Goal: Check status: Check status

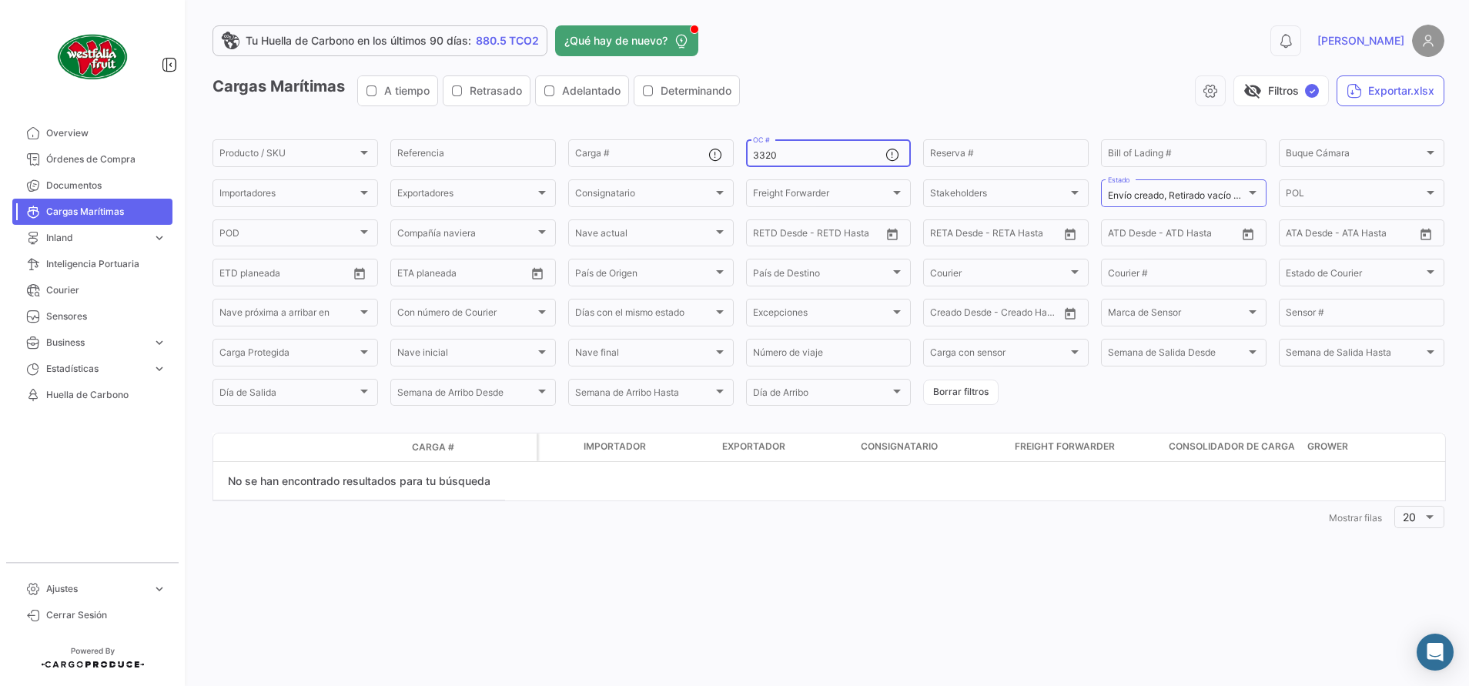
type input "3320"
click at [77, 158] on span "Órdenes de Compra" at bounding box center [106, 159] width 120 height 14
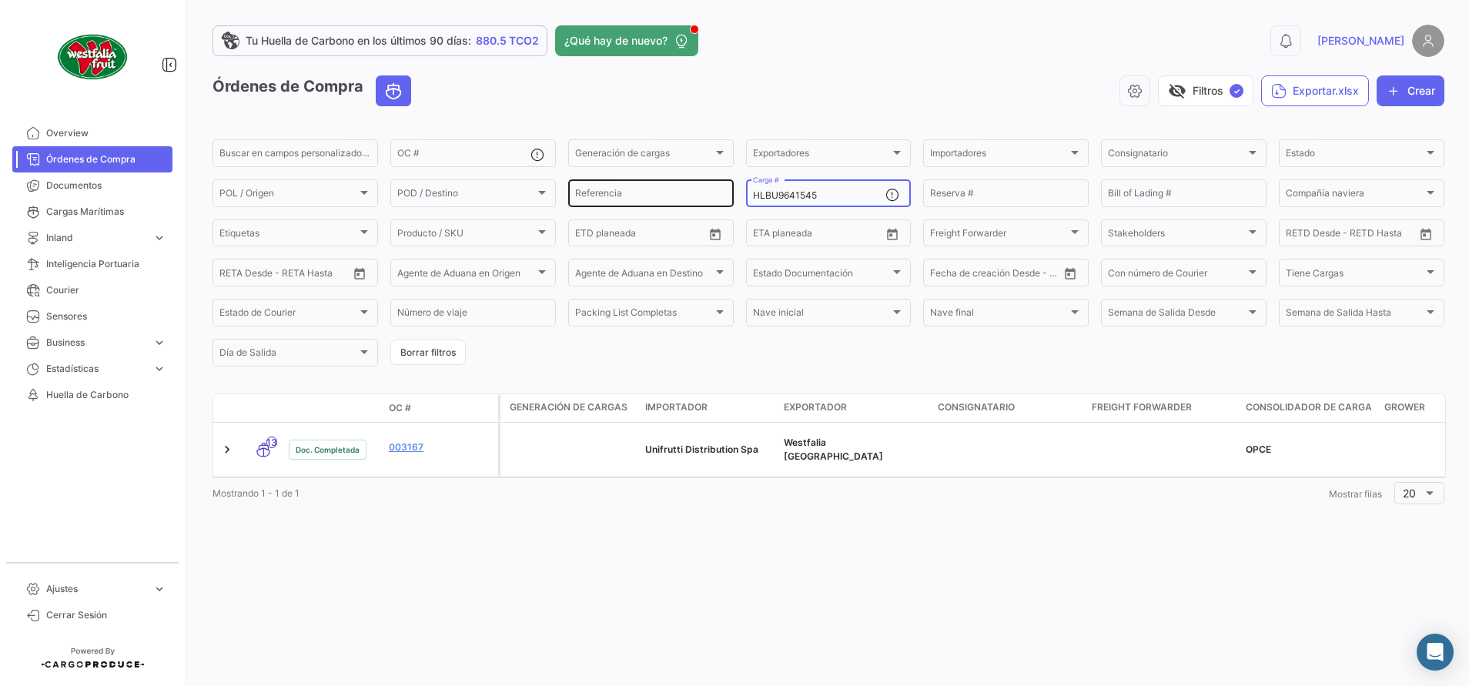
drag, startPoint x: 852, startPoint y: 192, endPoint x: 603, endPoint y: 189, distance: 248.6
click at [0, 0] on div "Buscar en [PERSON_NAME] personalizados... OC # Generación [PERSON_NAME] Generac…" at bounding box center [0, 0] width 0 height 0
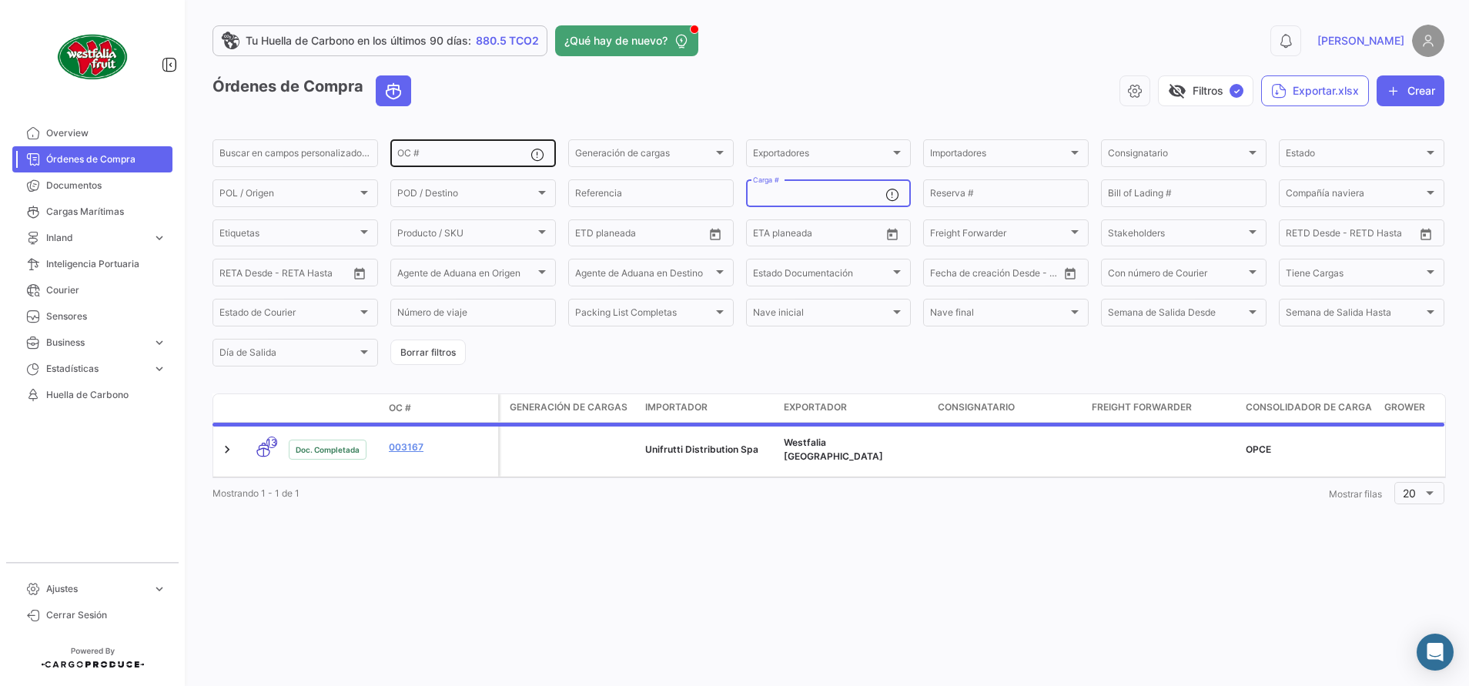
click at [465, 150] on input "OC #" at bounding box center [463, 155] width 133 height 11
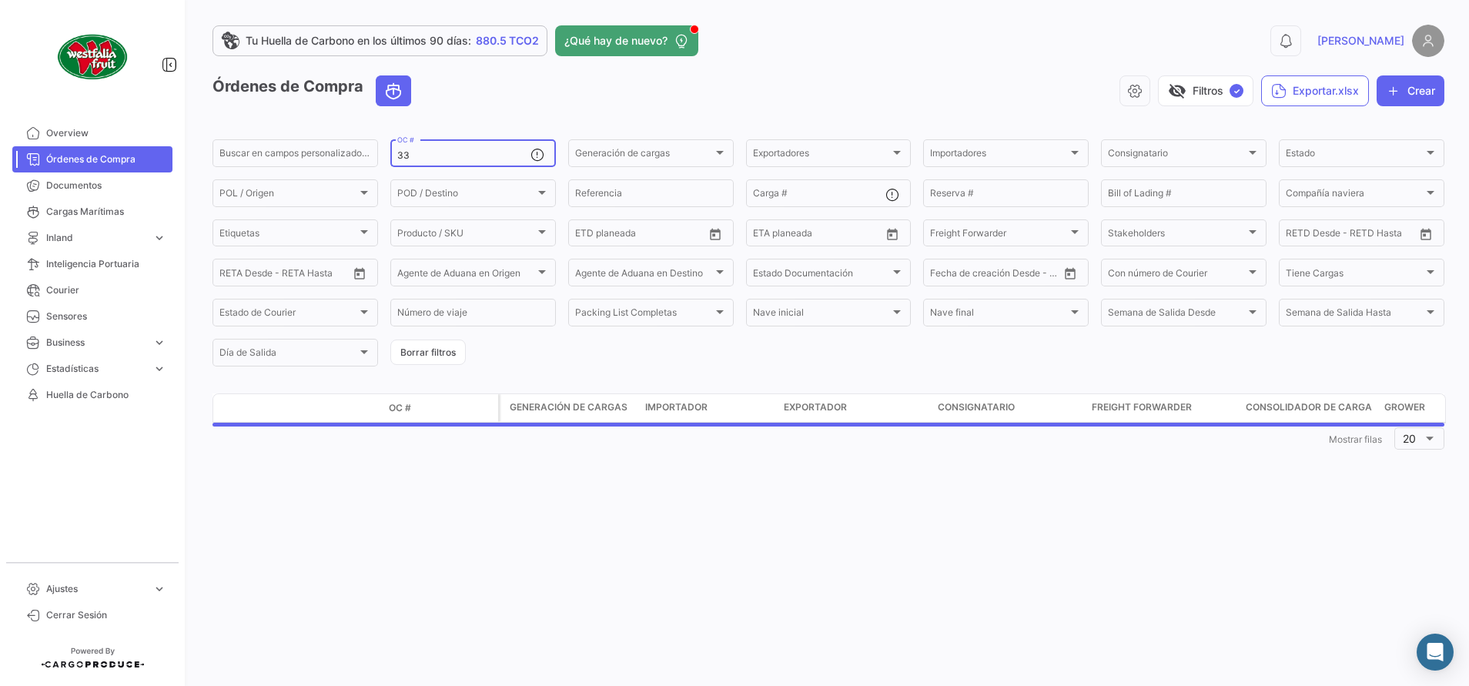
type input "3"
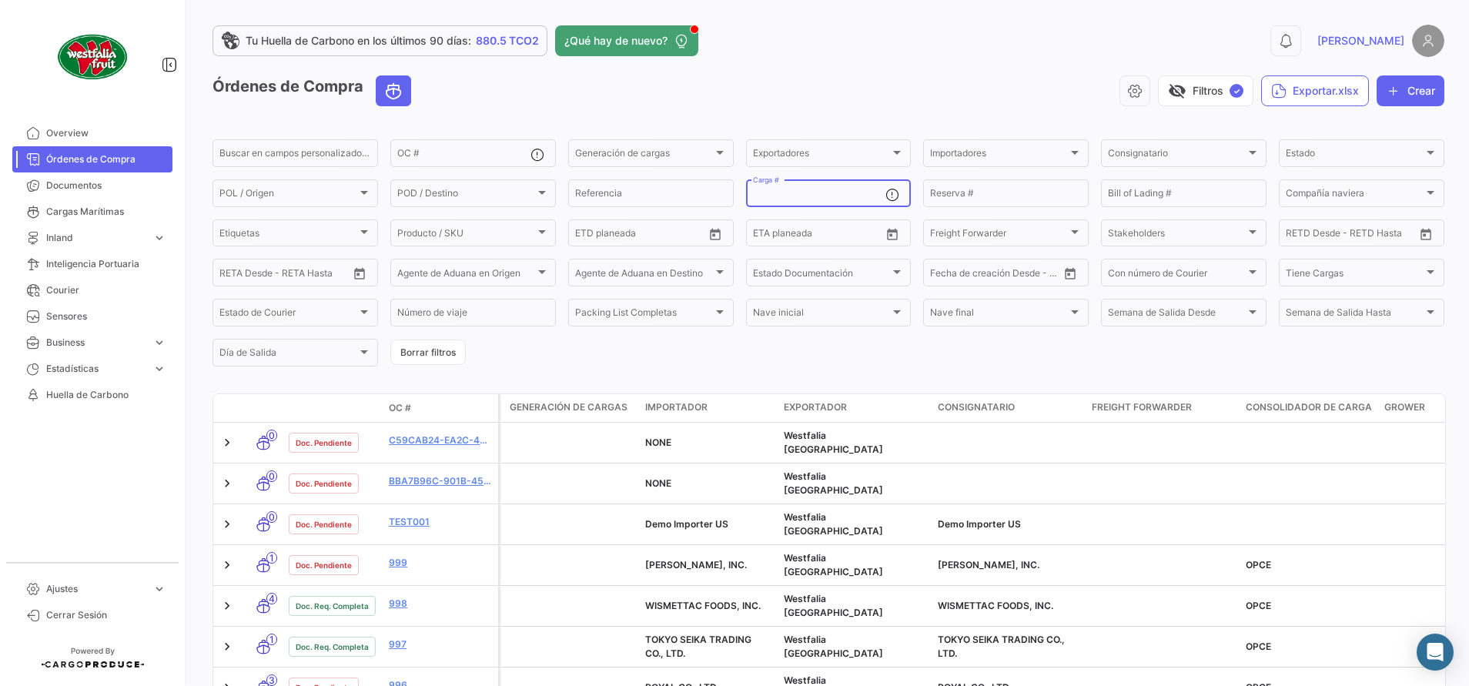
click at [830, 197] on input "Carga #" at bounding box center [819, 195] width 133 height 11
paste input "MNBU0237486"
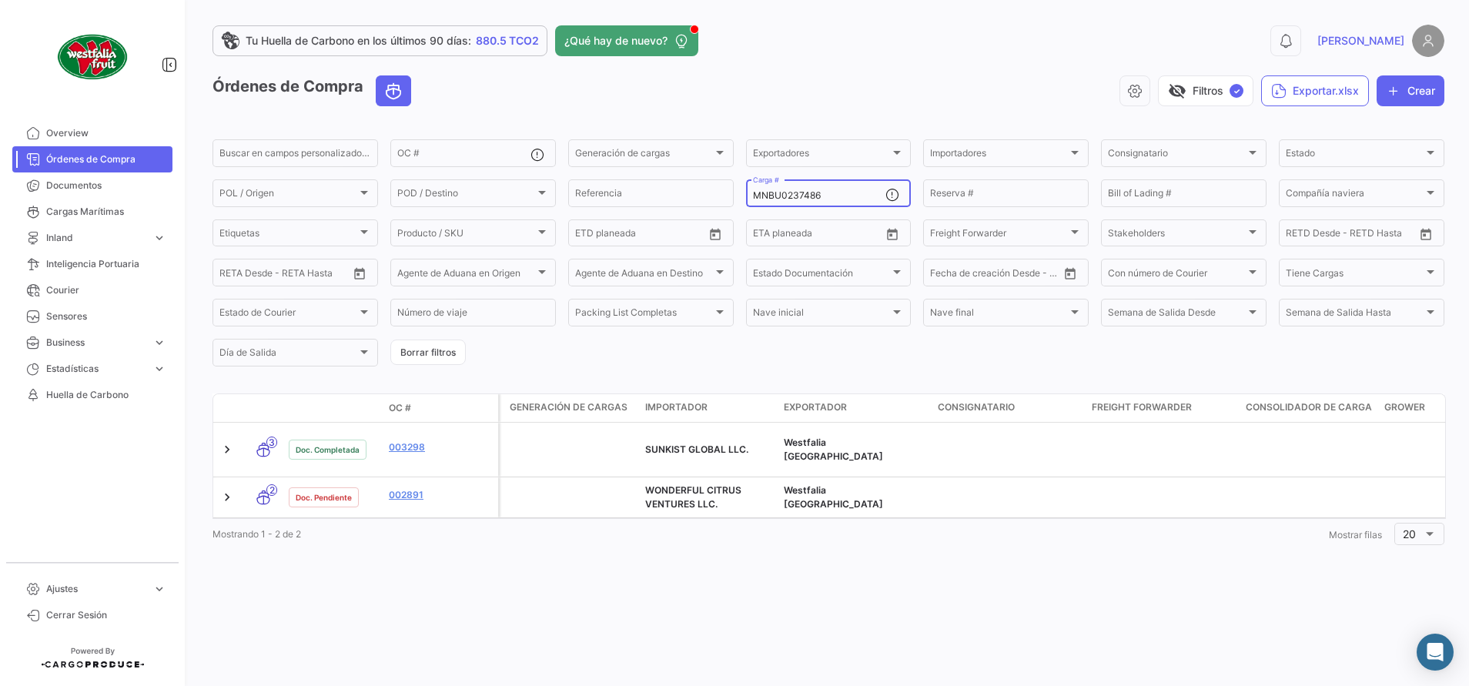
type input "MNBU0237486"
drag, startPoint x: 834, startPoint y: 192, endPoint x: 415, endPoint y: 192, distance: 418.7
click at [0, 0] on div "Buscar en [PERSON_NAME] personalizados... OC # Generación [PERSON_NAME] Generac…" at bounding box center [0, 0] width 0 height 0
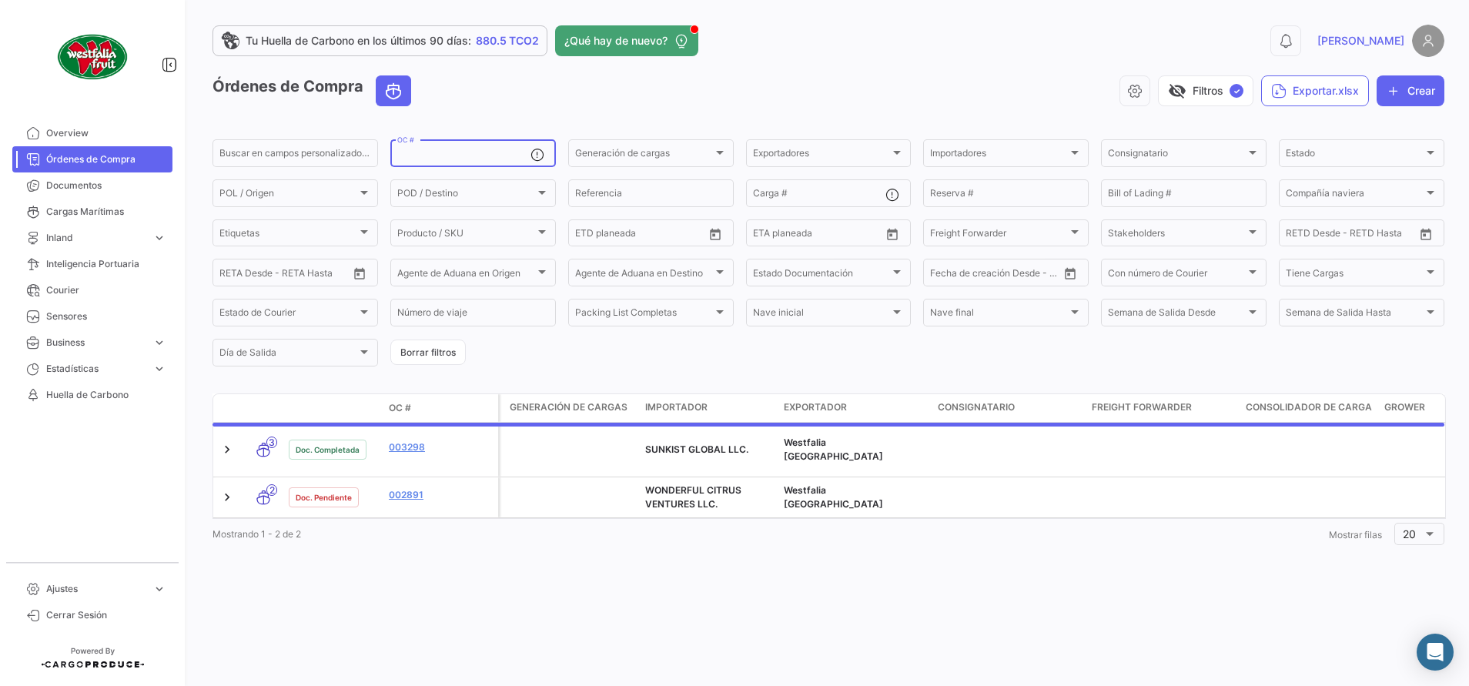
click at [446, 158] on input "OC #" at bounding box center [463, 155] width 133 height 11
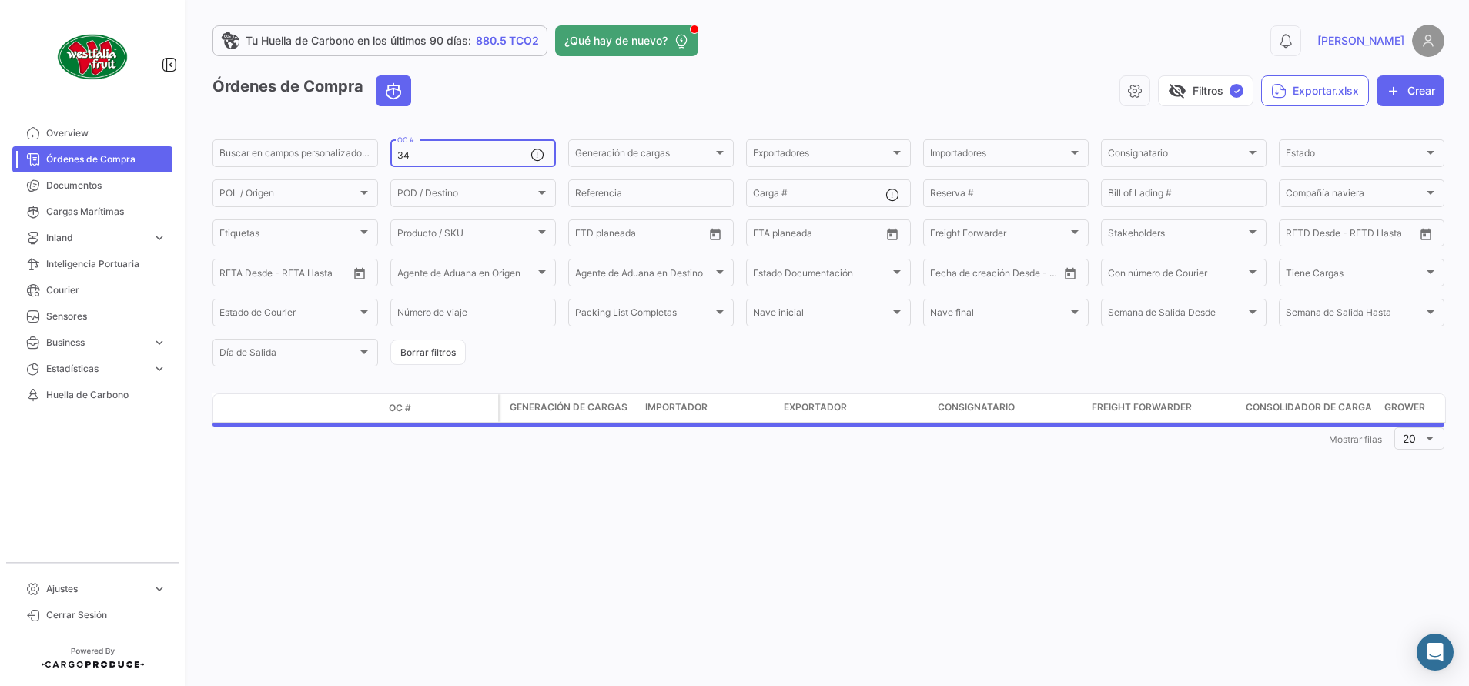
type input "3"
type input "4"
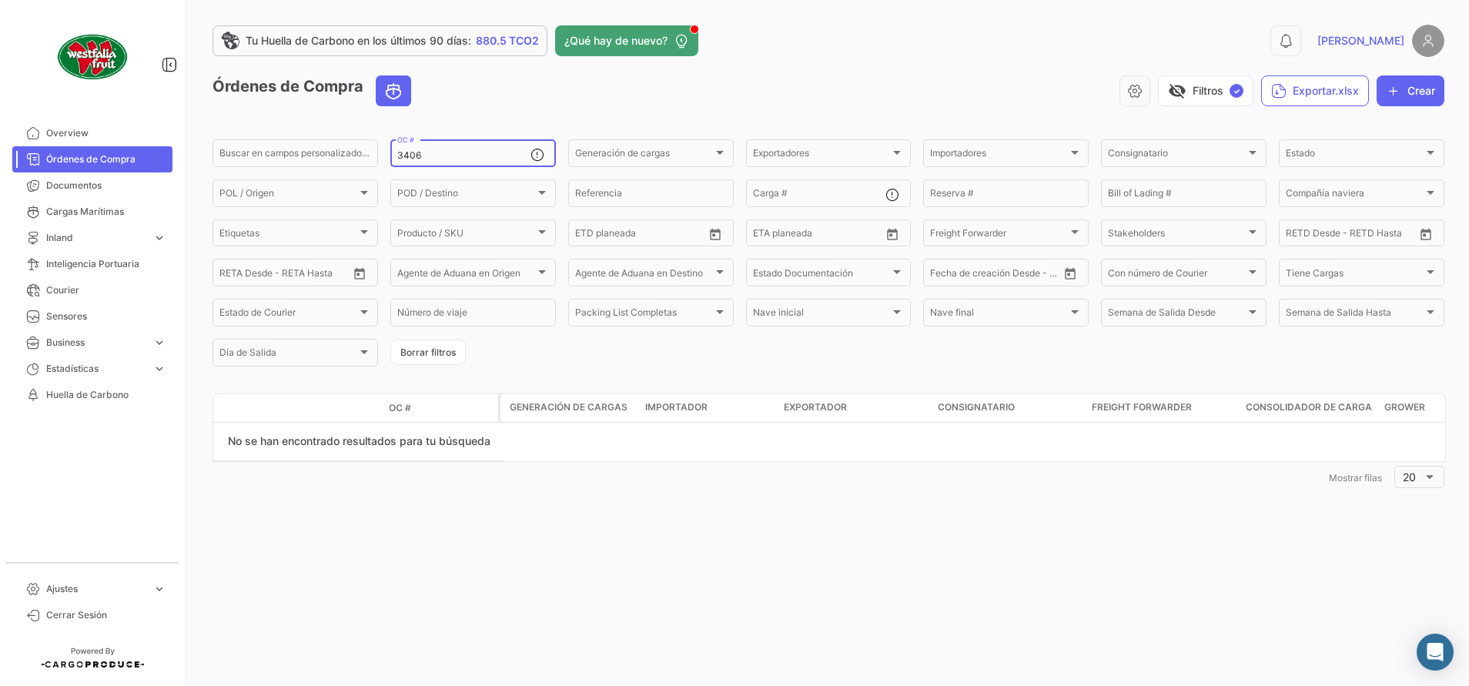
click at [463, 150] on input "3406" at bounding box center [463, 155] width 133 height 11
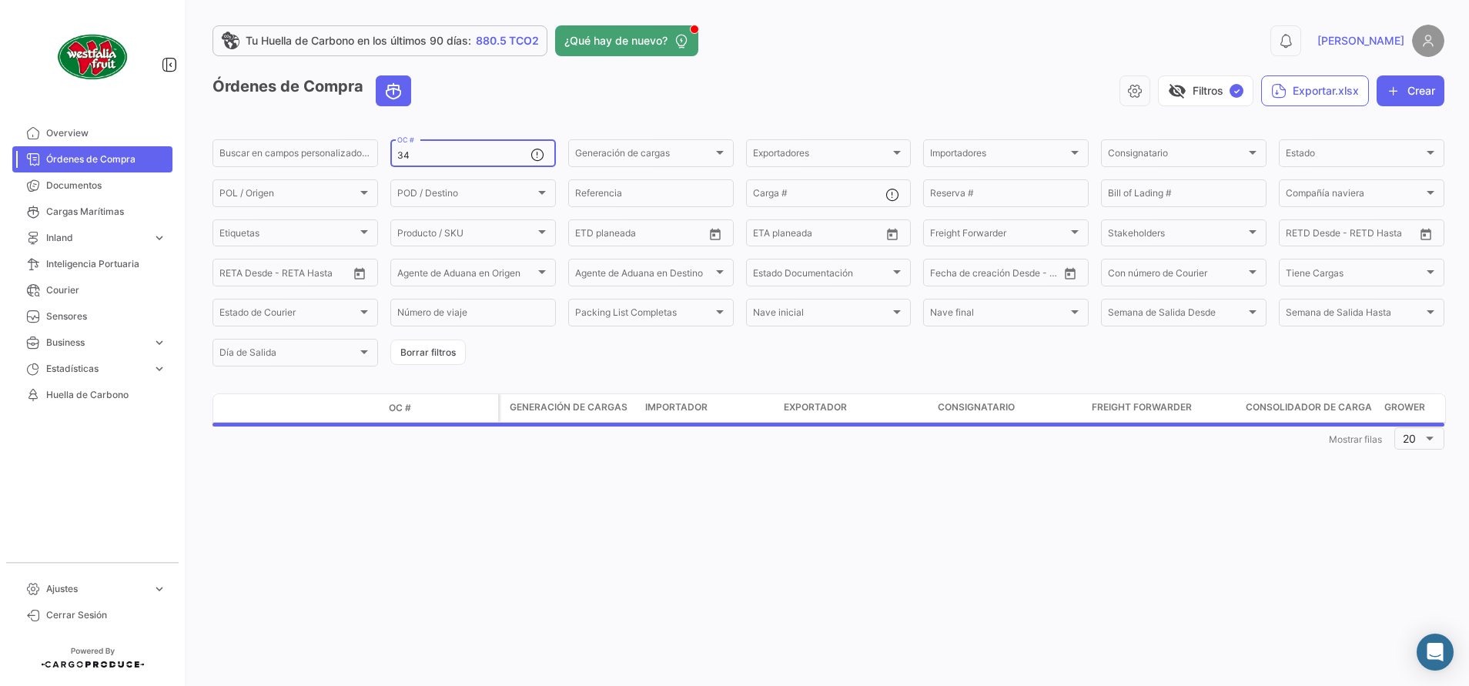
type input "3"
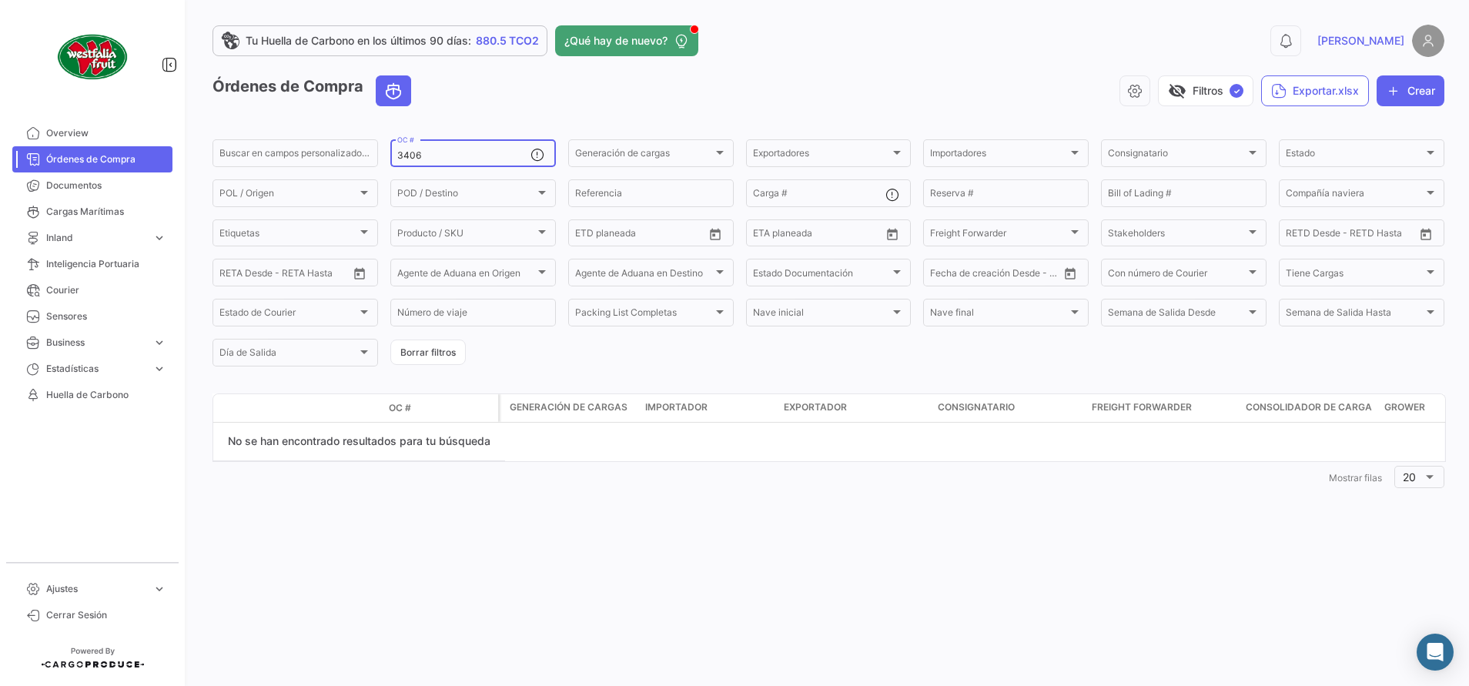
type input "3406"
